Goal: Task Accomplishment & Management: Manage account settings

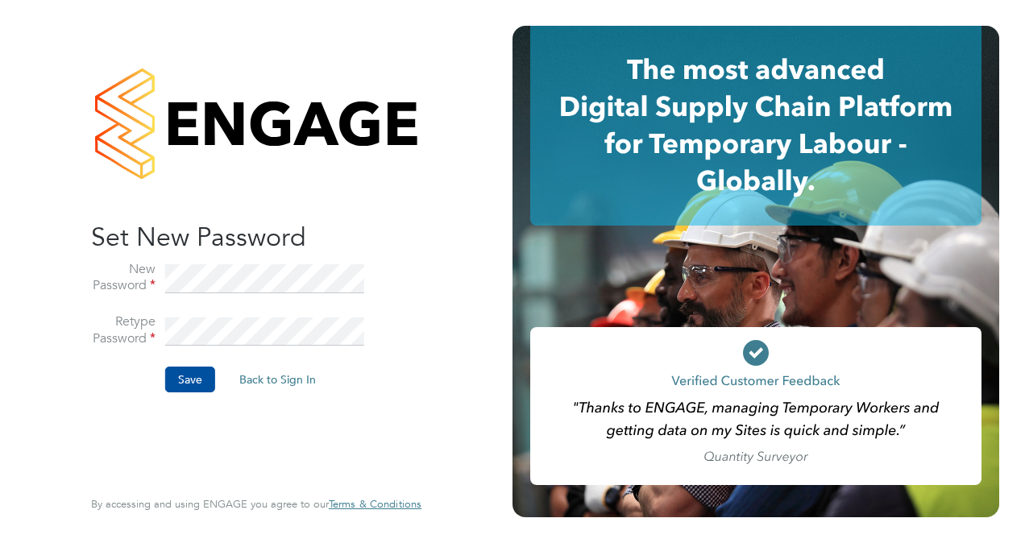
click at [196, 376] on button "Save" at bounding box center [190, 380] width 50 height 26
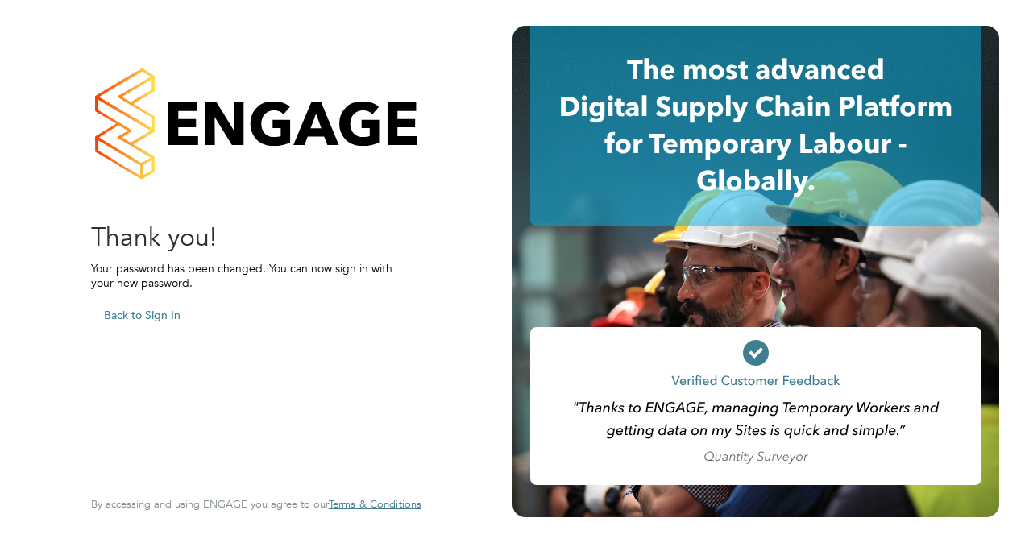
click at [185, 143] on div at bounding box center [256, 123] width 331 height 195
click at [260, 131] on div at bounding box center [256, 123] width 331 height 195
click at [155, 318] on button "Back to Sign In" at bounding box center [142, 315] width 102 height 26
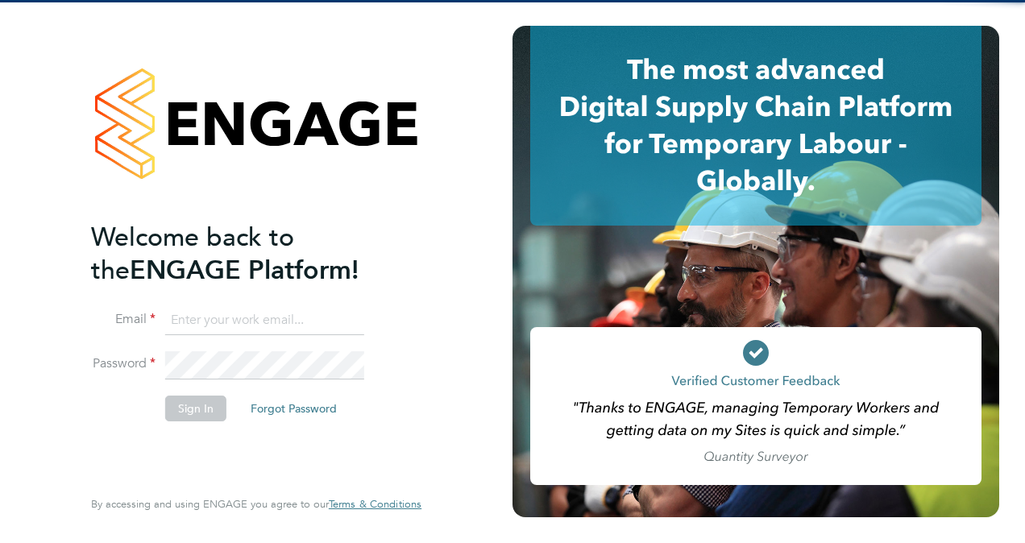
type input "[PERSON_NAME][EMAIL_ADDRESS][PERSON_NAME][DOMAIN_NAME]"
click at [284, 324] on input "[PERSON_NAME][EMAIL_ADDRESS][PERSON_NAME][DOMAIN_NAME]" at bounding box center [264, 320] width 199 height 29
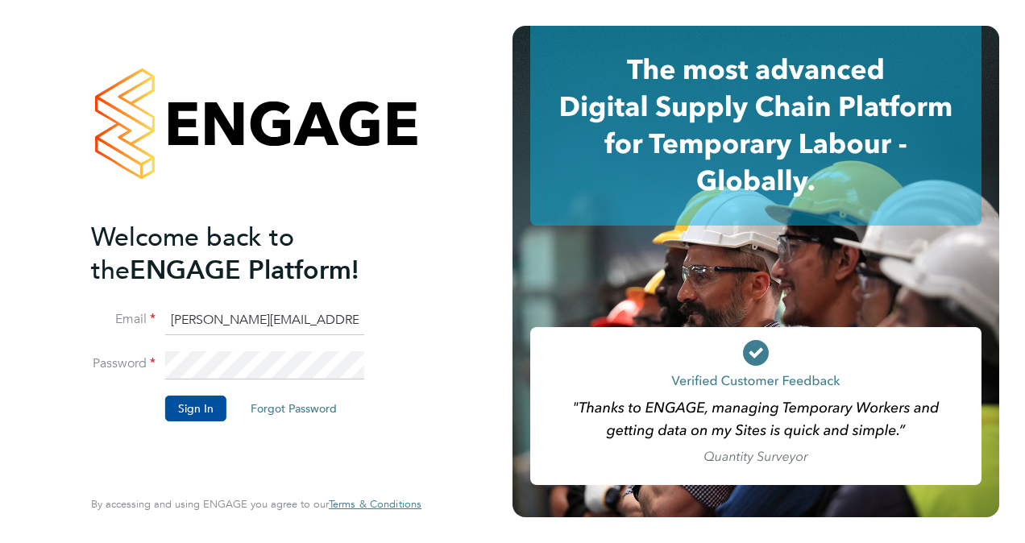
click at [193, 411] on button "Sign In" at bounding box center [195, 409] width 61 height 26
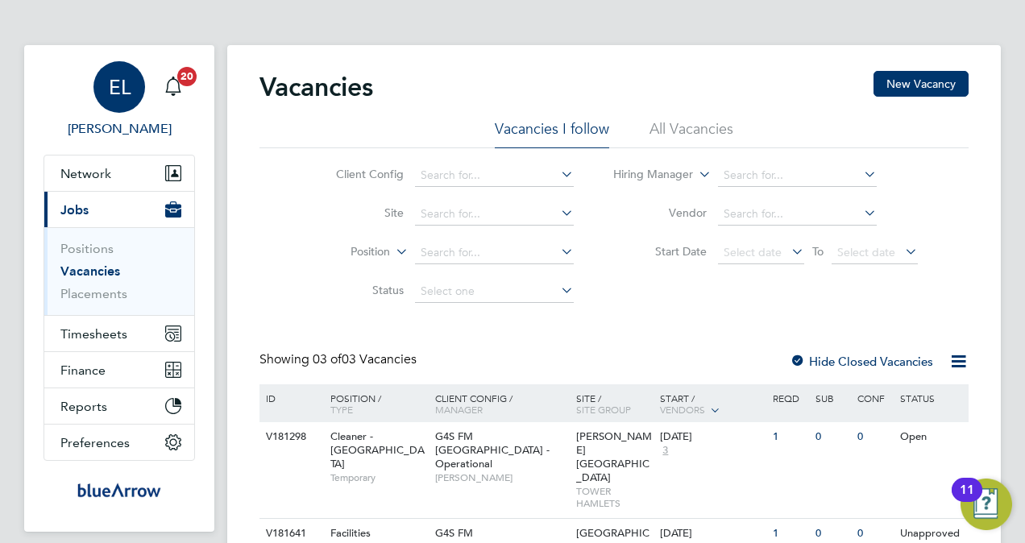
click at [125, 102] on div "EL" at bounding box center [120, 87] width 52 height 52
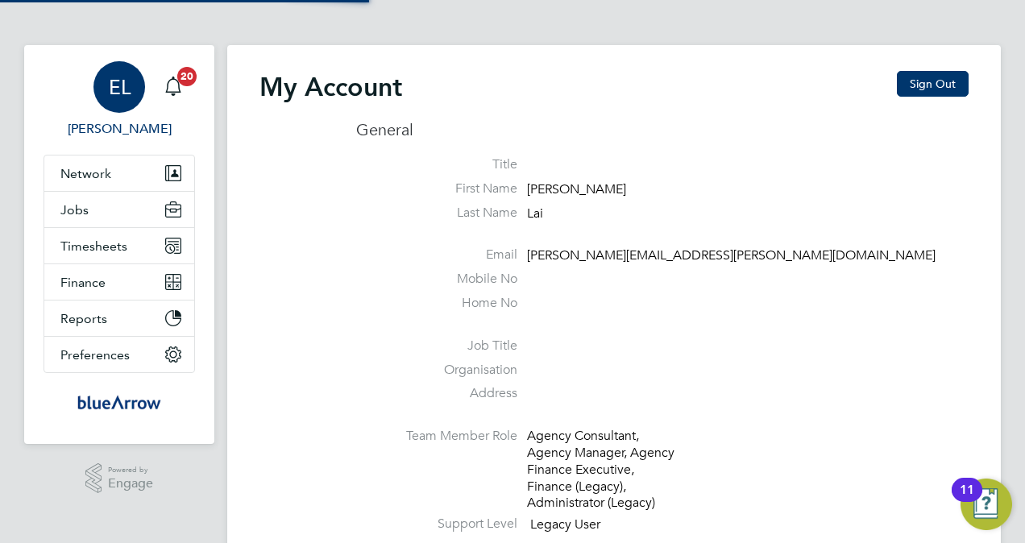
type input "eric.lai@bluearrow.co.uk"
click at [931, 85] on button "Sign Out" at bounding box center [933, 84] width 72 height 26
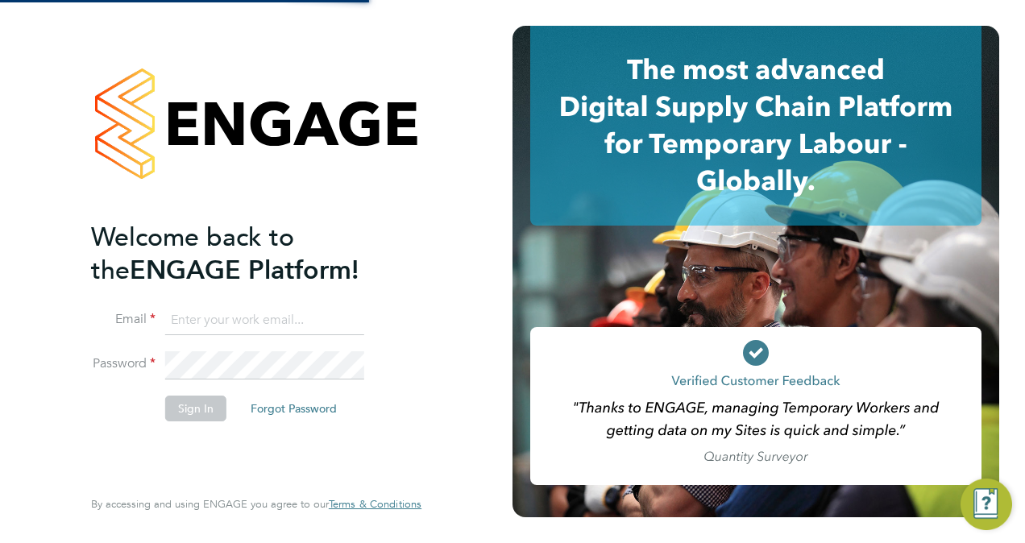
type input "eric.lai@bluearrow.co.uk"
